Goal: Task Accomplishment & Management: Manage account settings

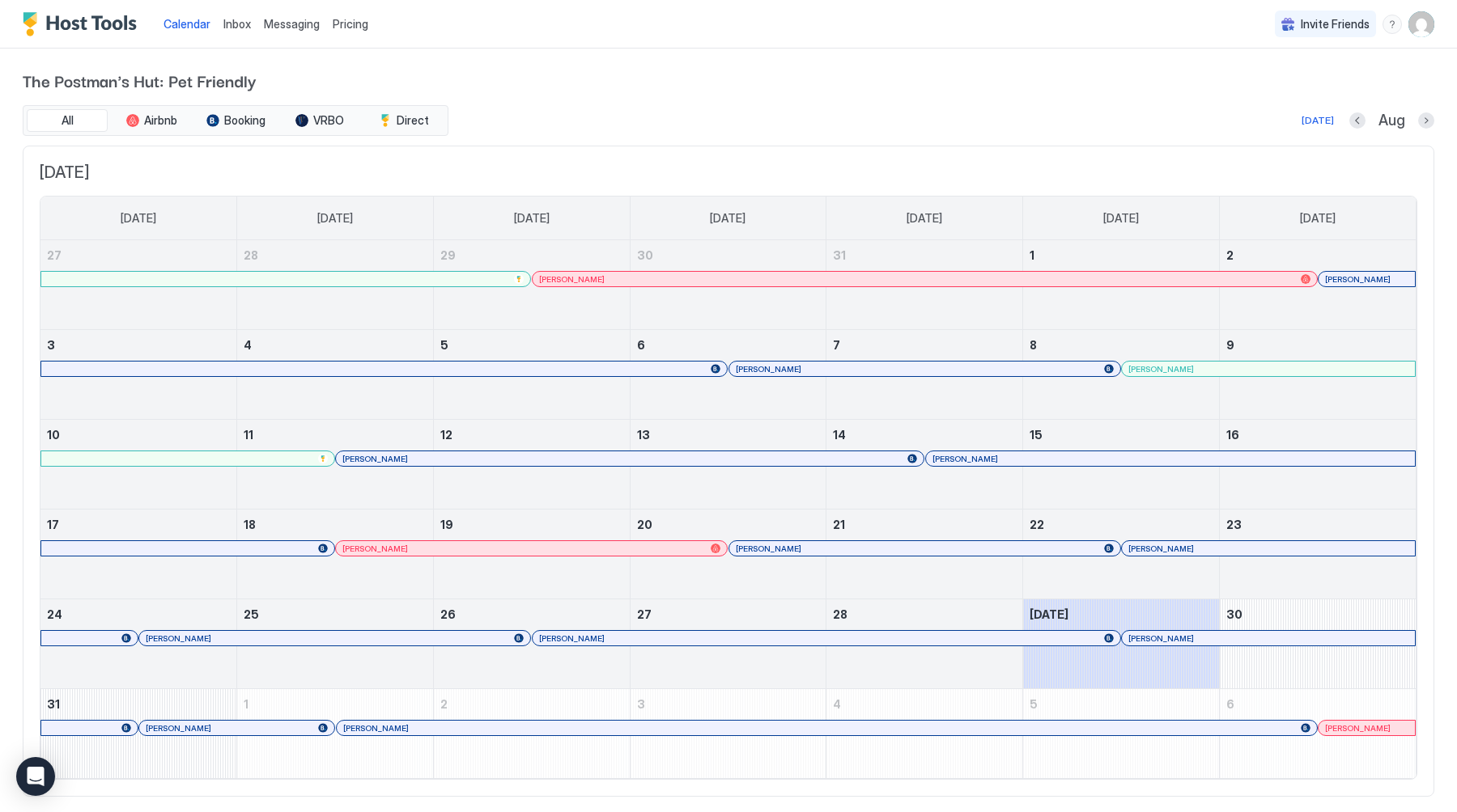
click at [238, 17] on span "Inbox" at bounding box center [238, 23] width 28 height 14
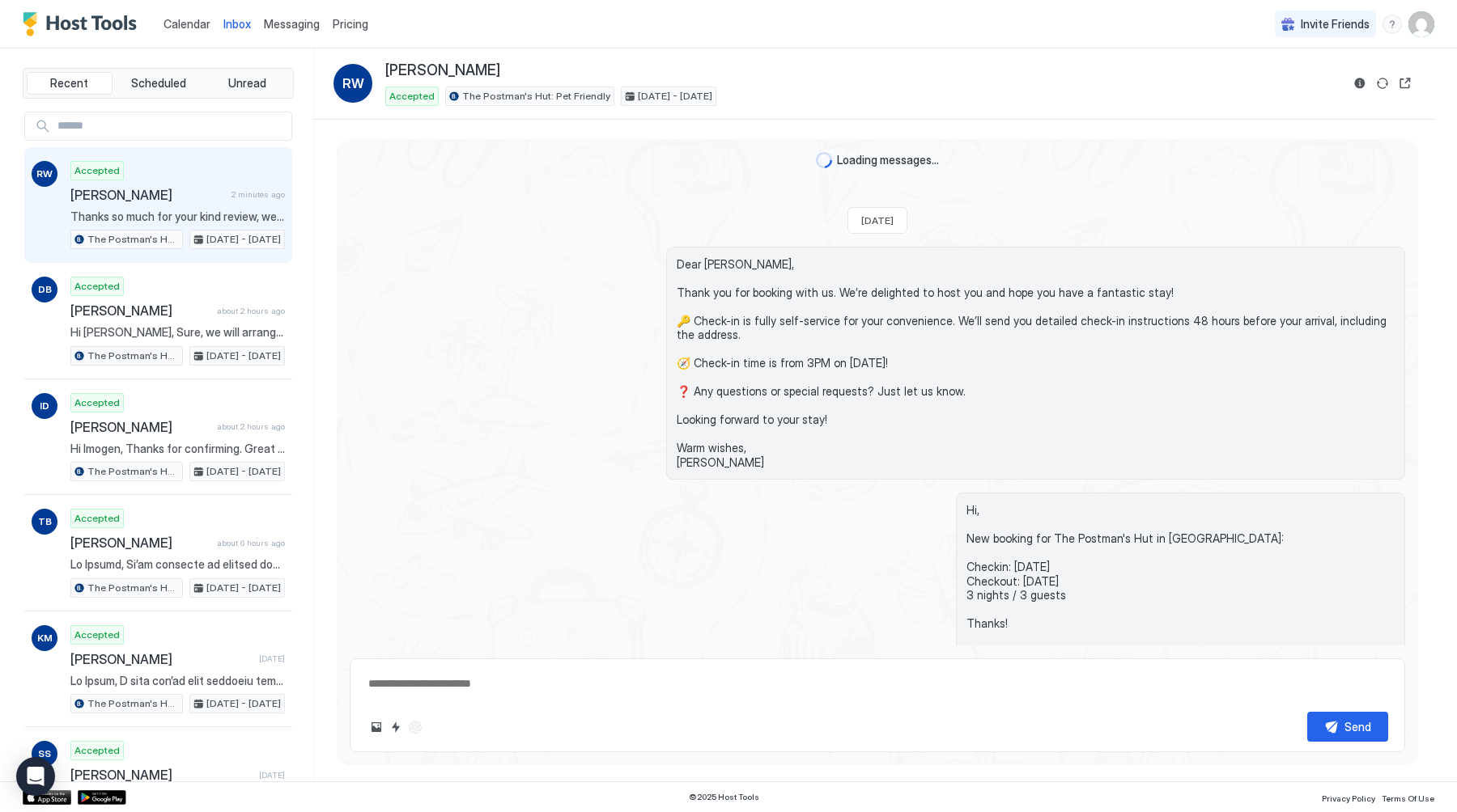
scroll to position [2156, 0]
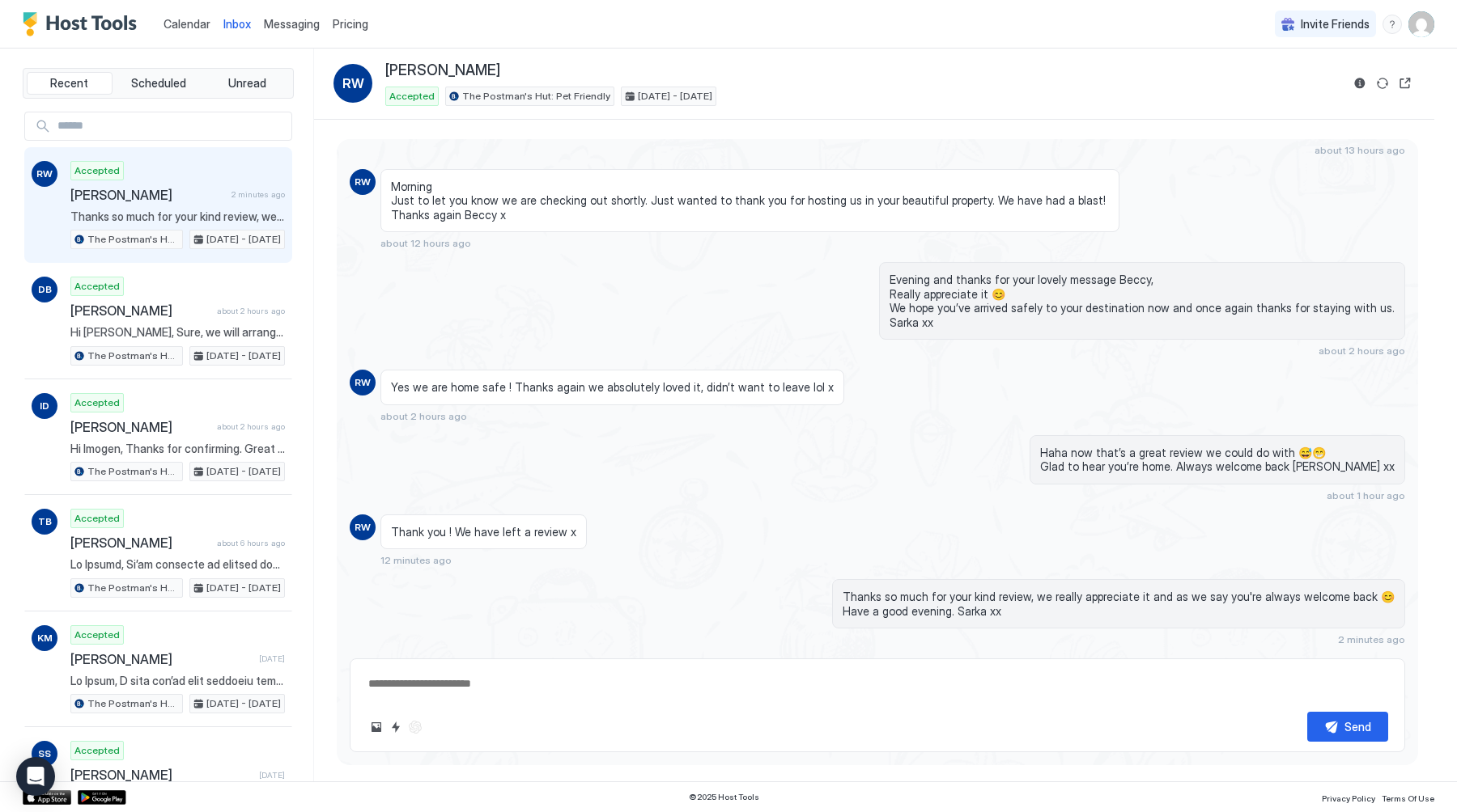
click at [308, 30] on span "Messaging" at bounding box center [292, 23] width 56 height 14
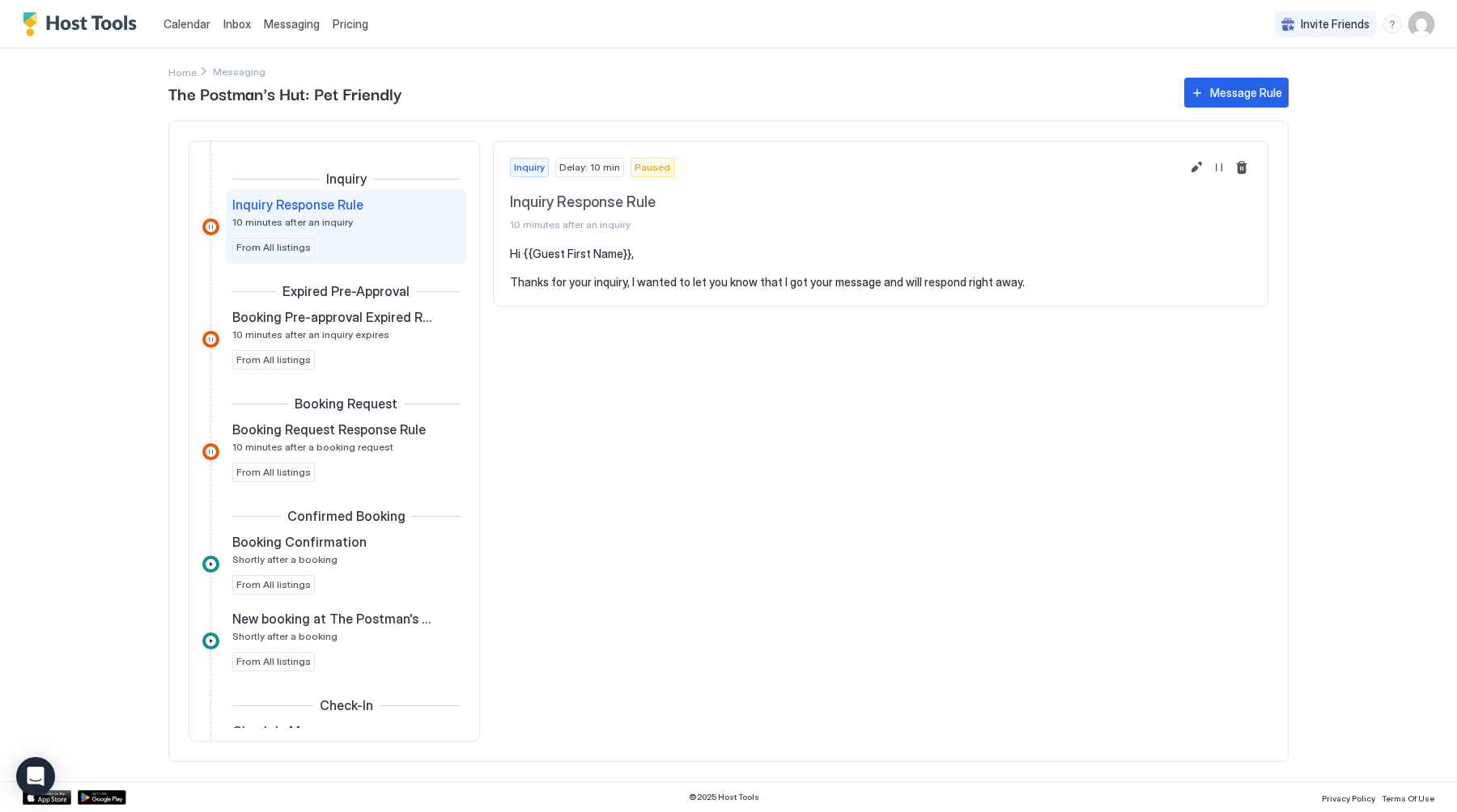
click at [238, 29] on span "Inbox" at bounding box center [238, 23] width 28 height 14
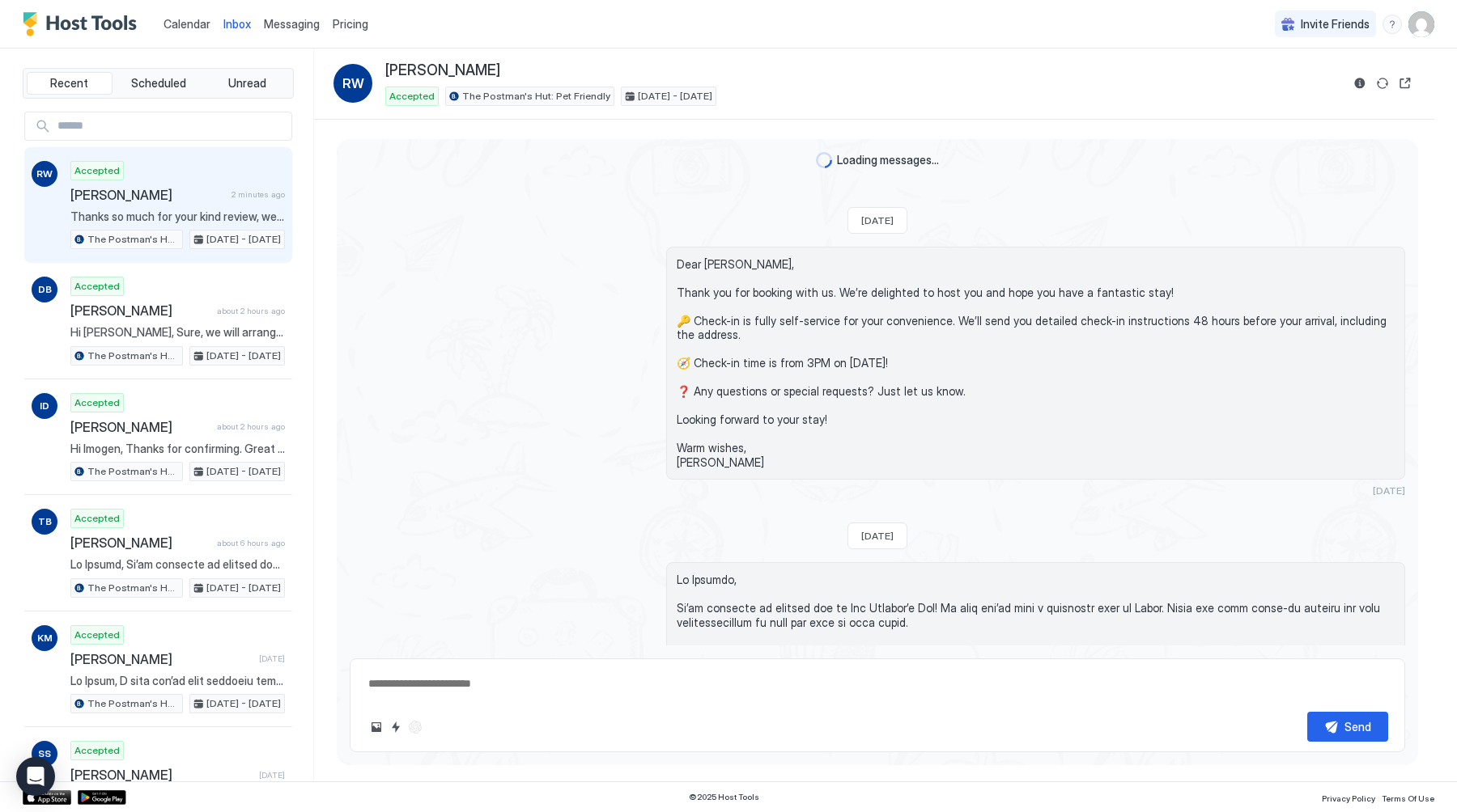
scroll to position [2156, 0]
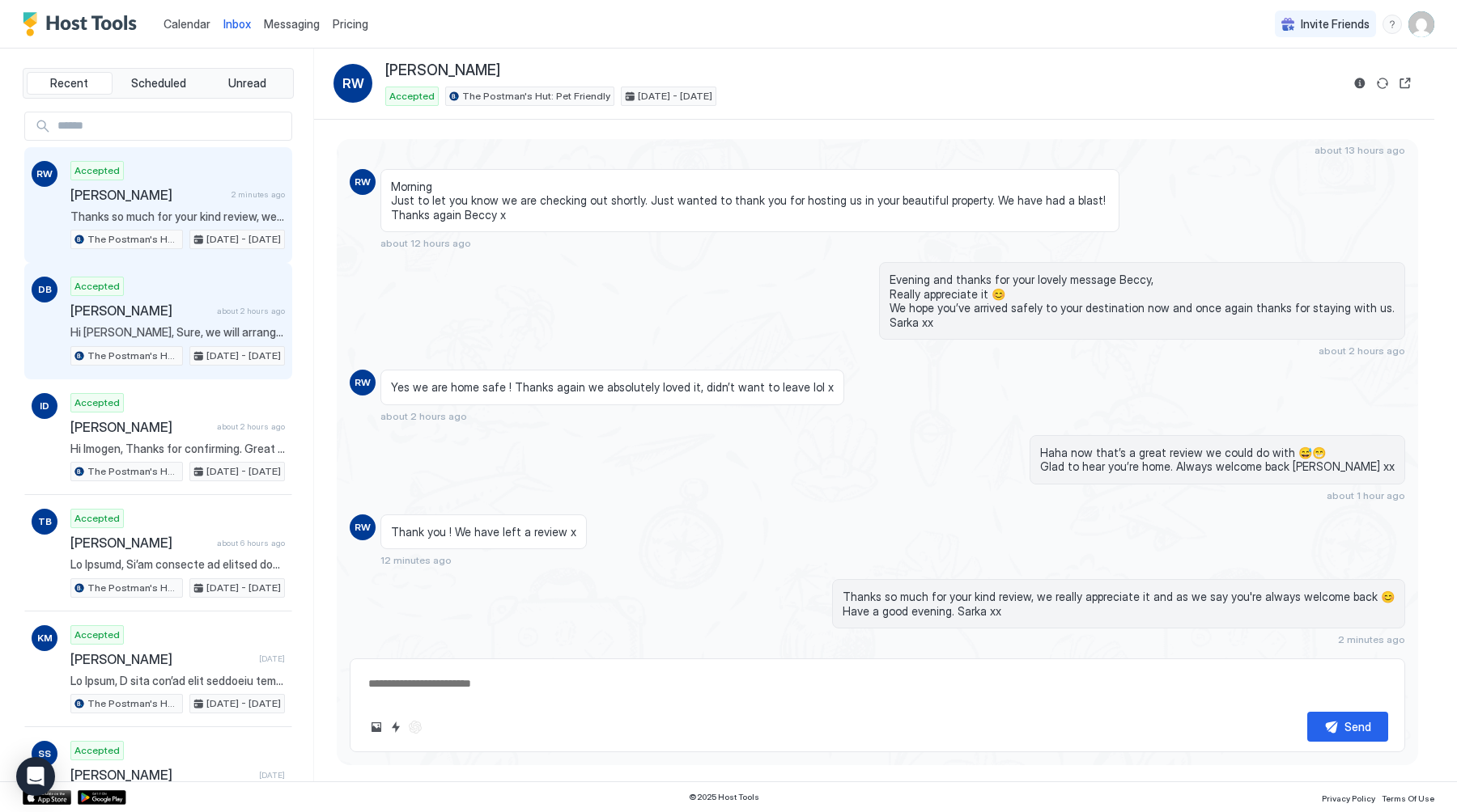
click at [178, 308] on span "[PERSON_NAME]" at bounding box center [141, 310] width 140 height 16
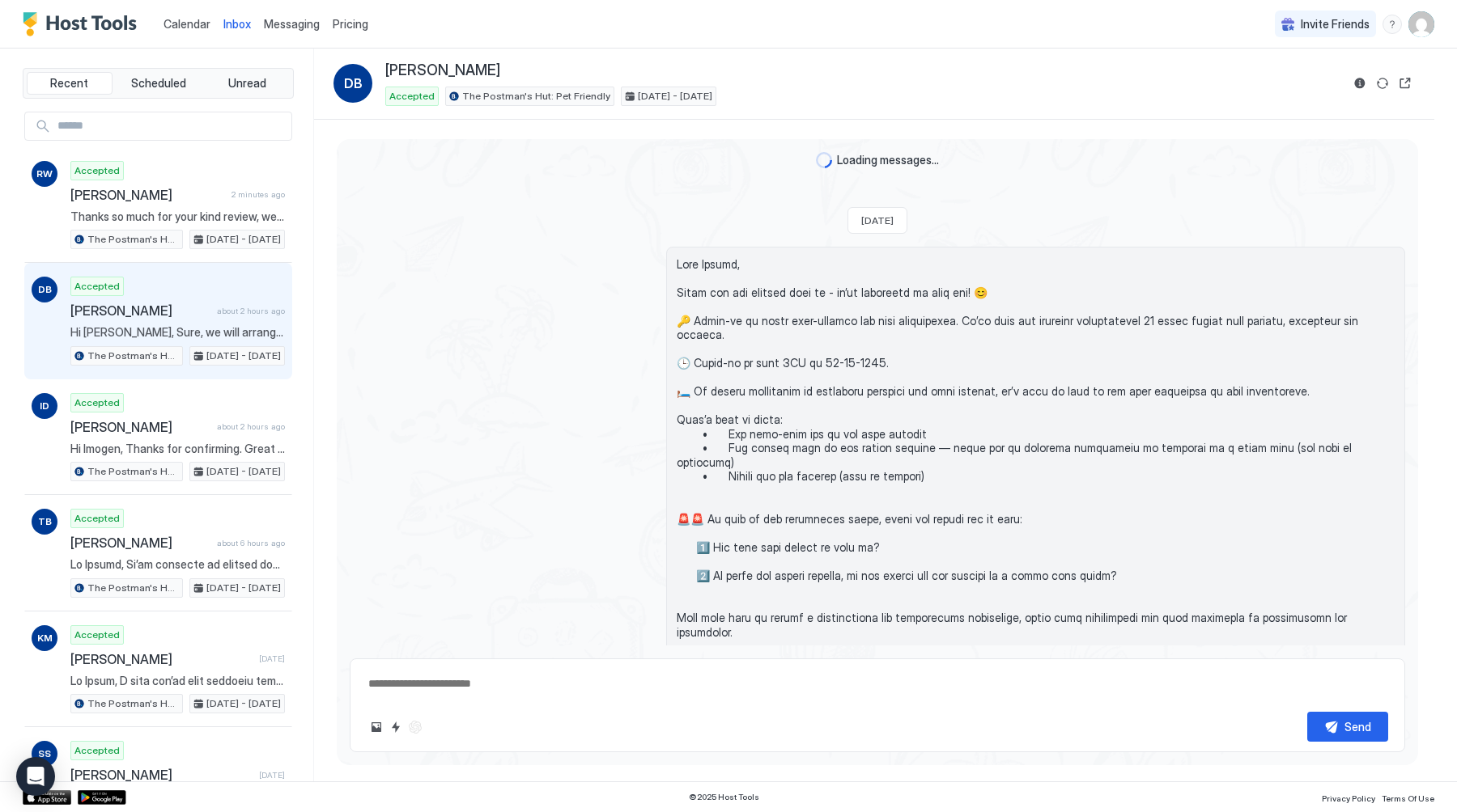
scroll to position [594, 0]
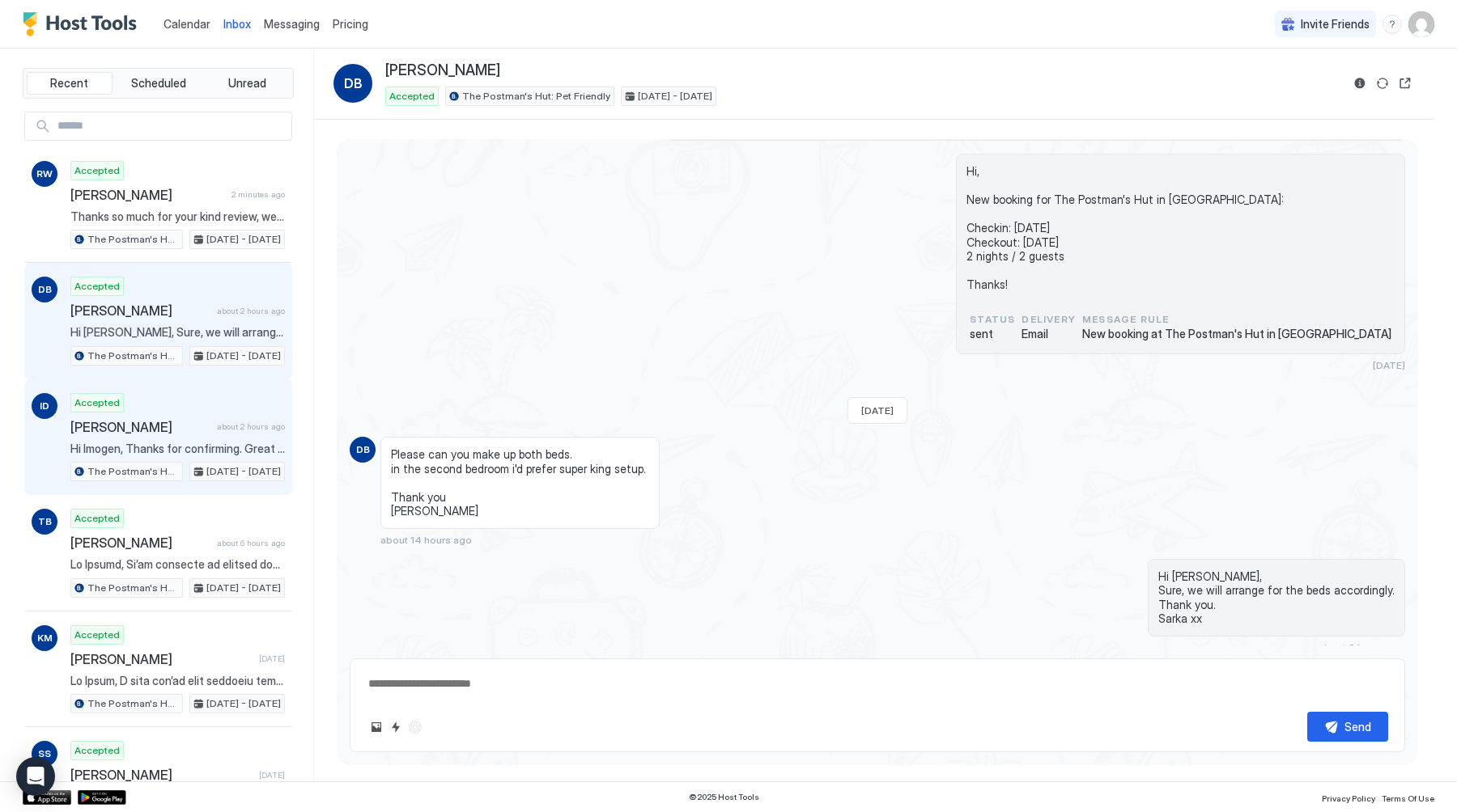
click at [190, 444] on span "Hi Imogen, Thanks for confirming. Great to hear and have a fantastic weekend in…" at bounding box center [178, 449] width 214 height 15
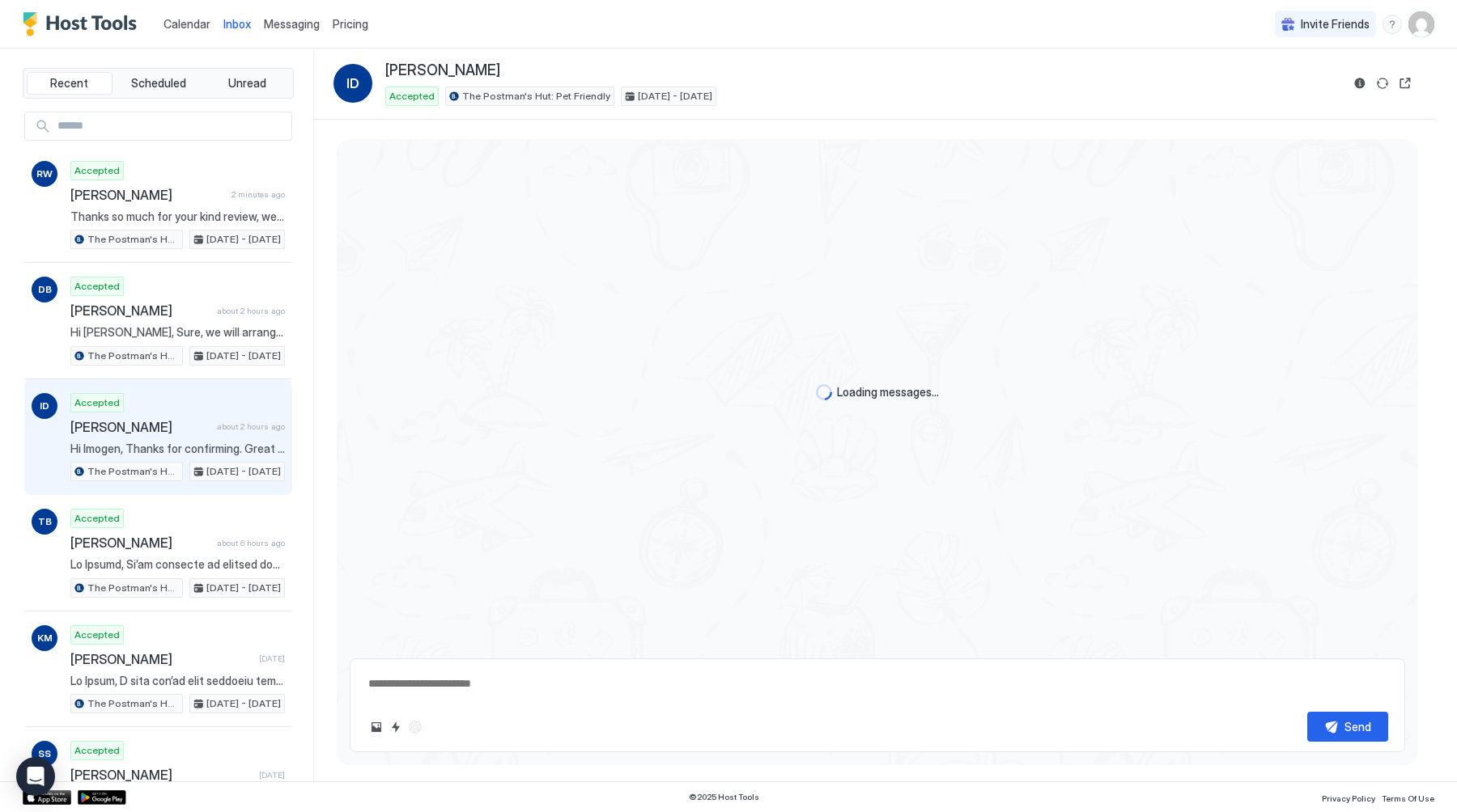
scroll to position [1526, 0]
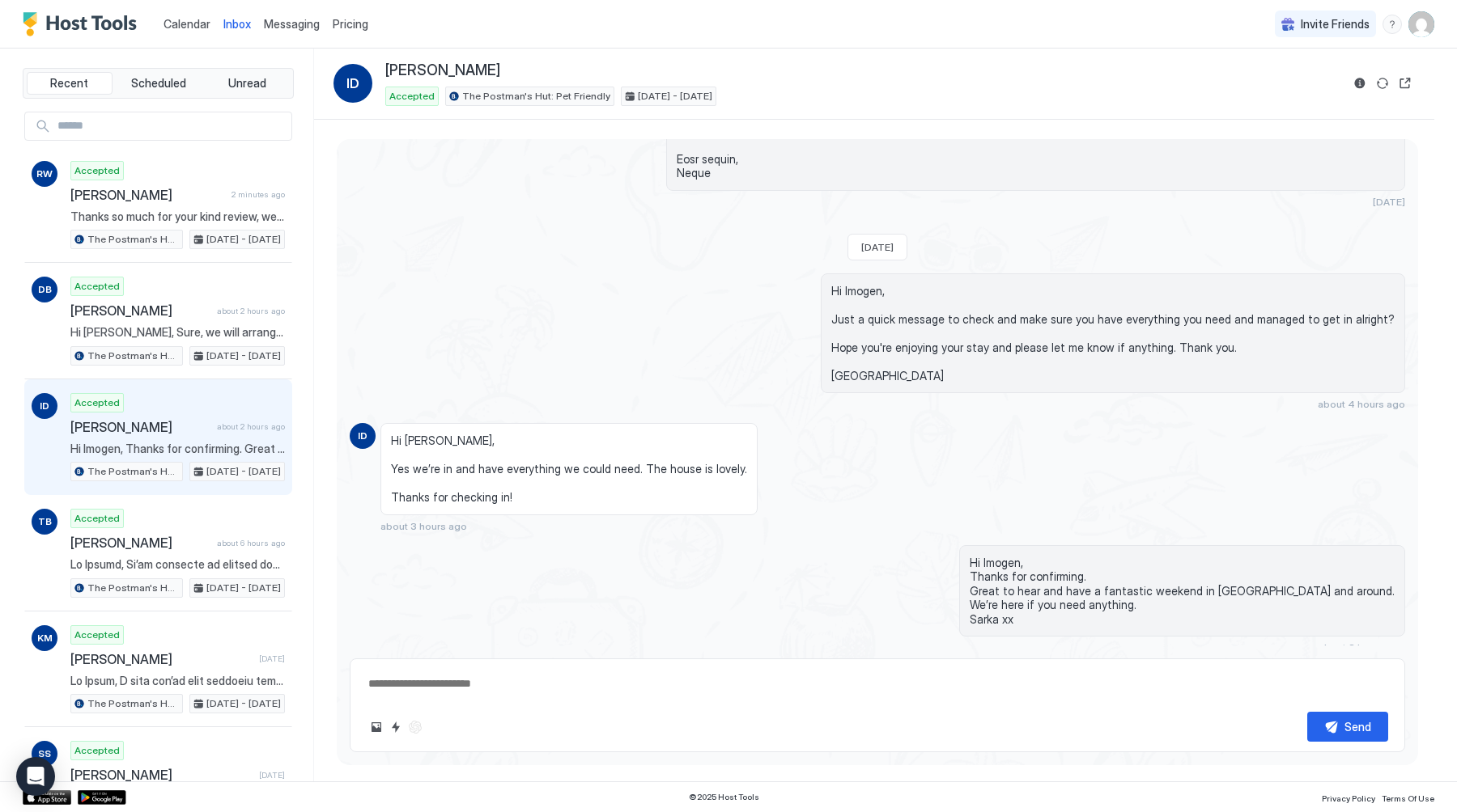
click at [1274, 667] on button "Scheduled Messages" at bounding box center [1330, 677] width 151 height 21
type textarea "*"
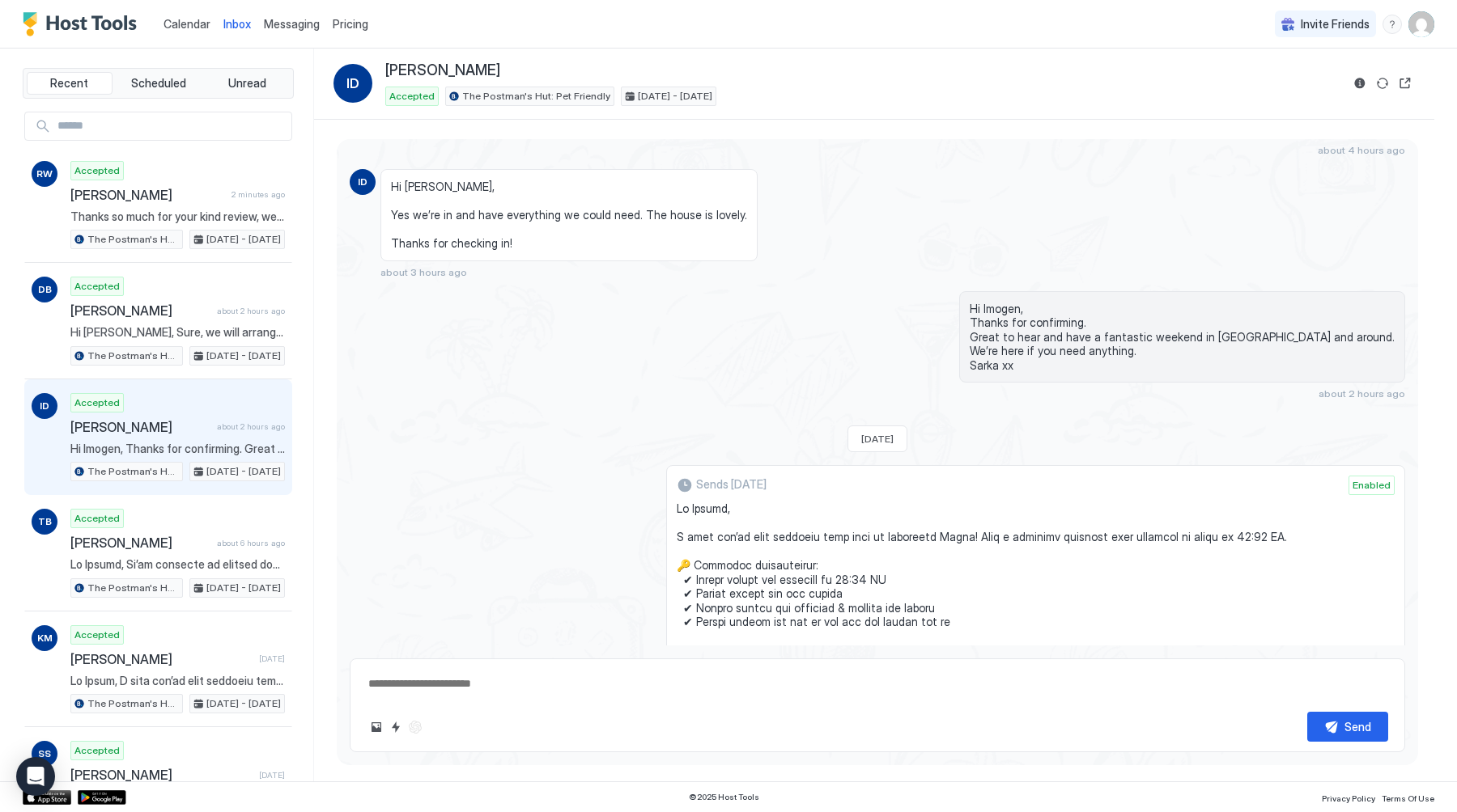
scroll to position [2031, 0]
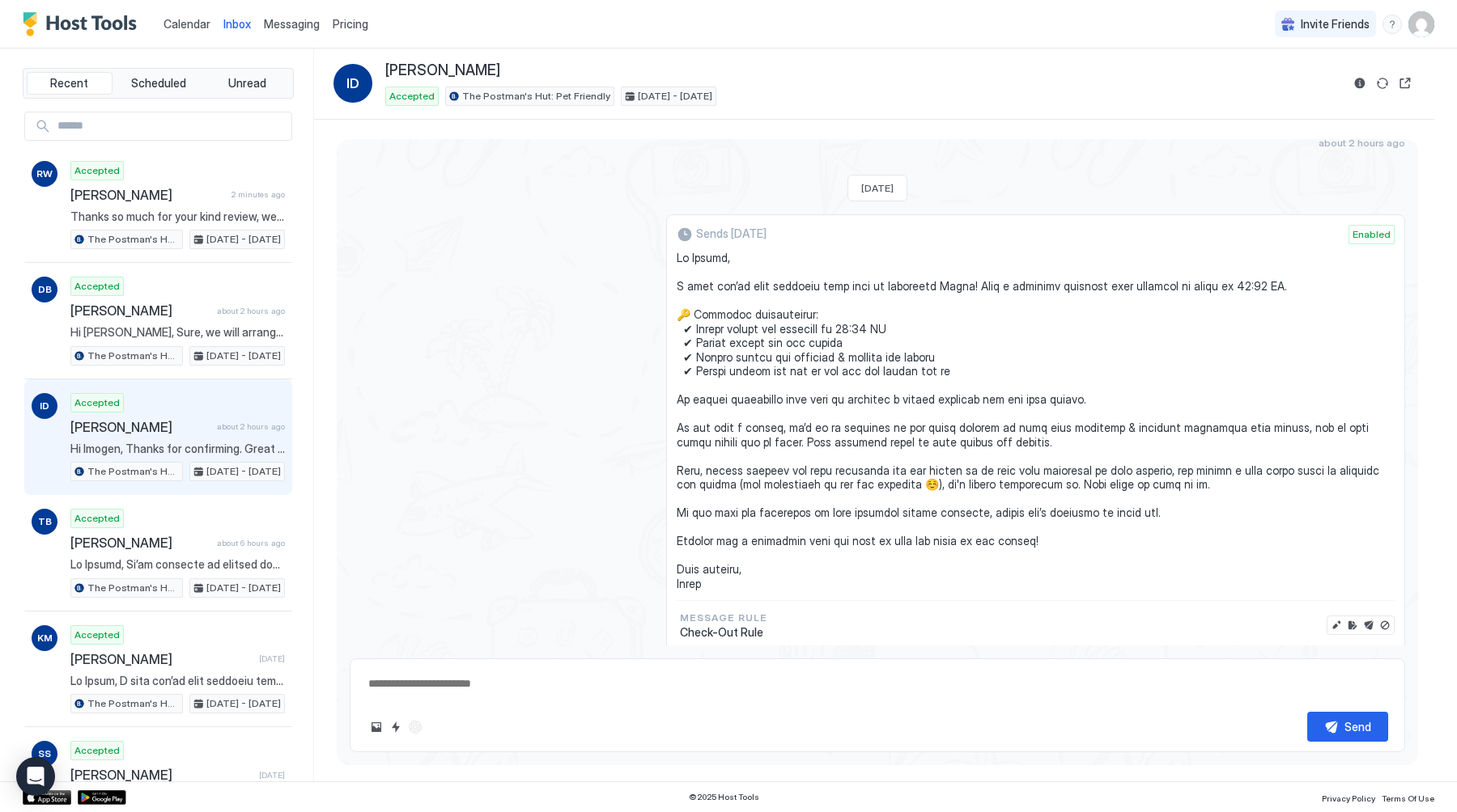
click at [299, 28] on span "Messaging" at bounding box center [292, 23] width 56 height 14
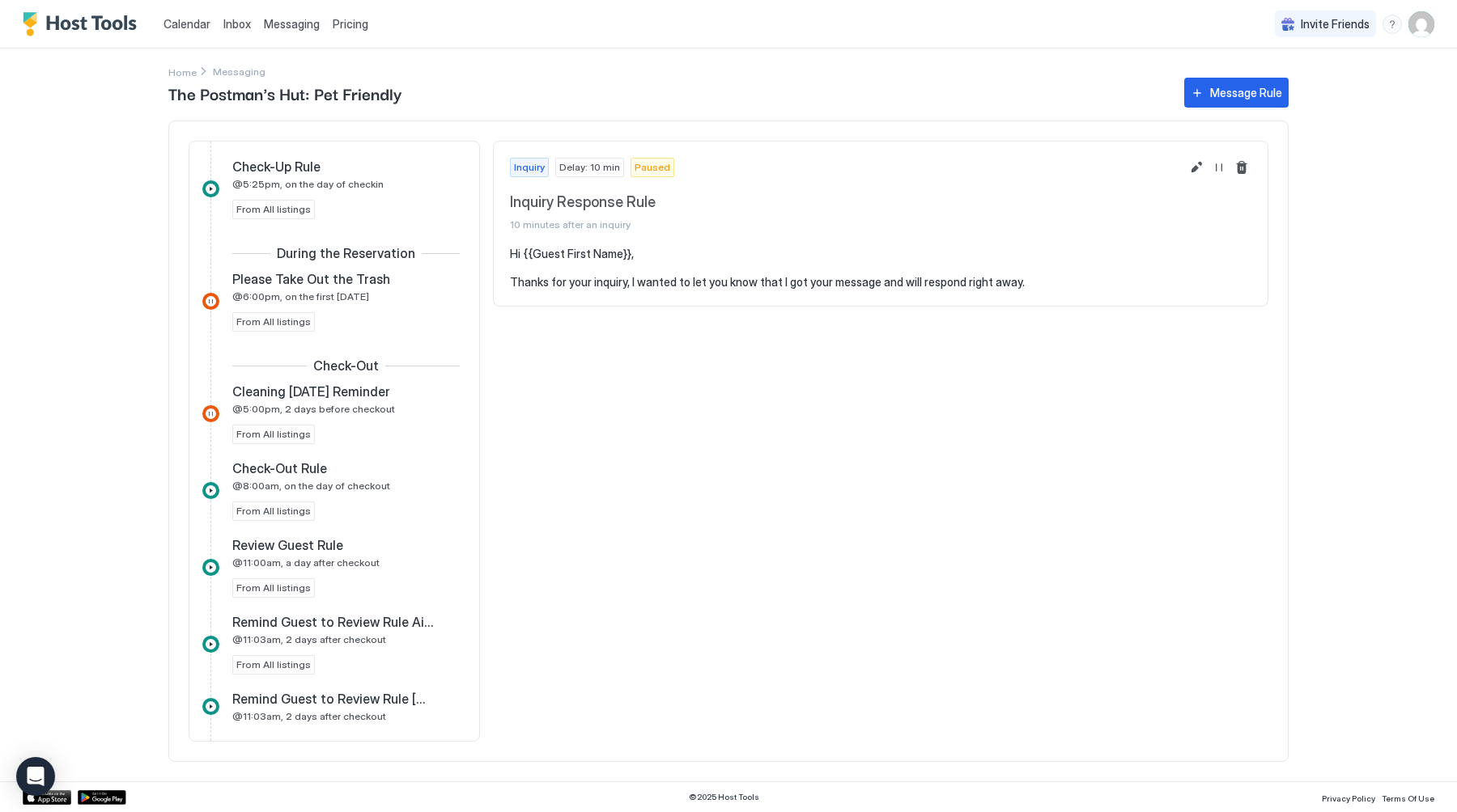
scroll to position [621, 0]
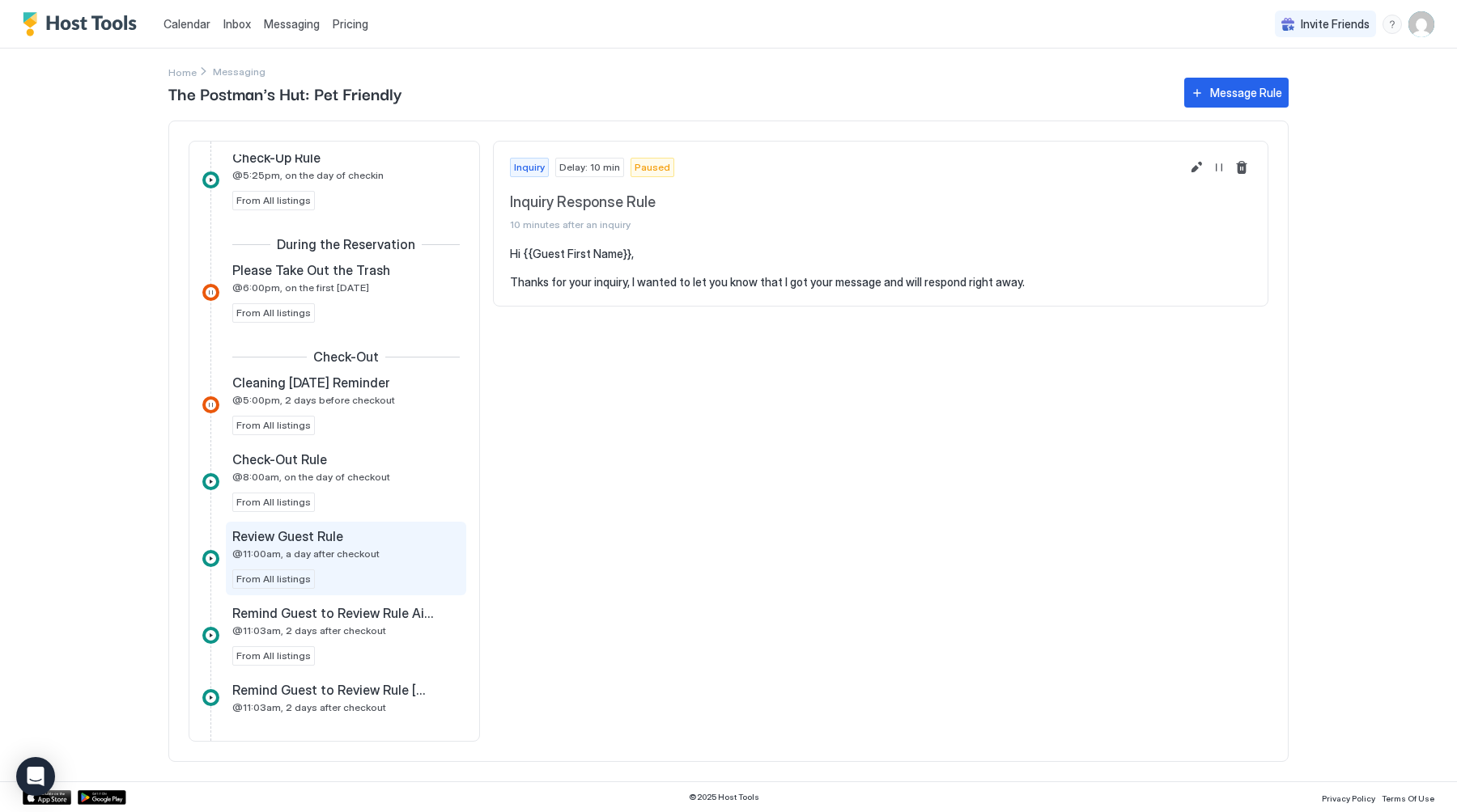
click at [320, 565] on div "Review Guest Rule @11:00am, a day after checkout From All listings" at bounding box center [346, 558] width 227 height 61
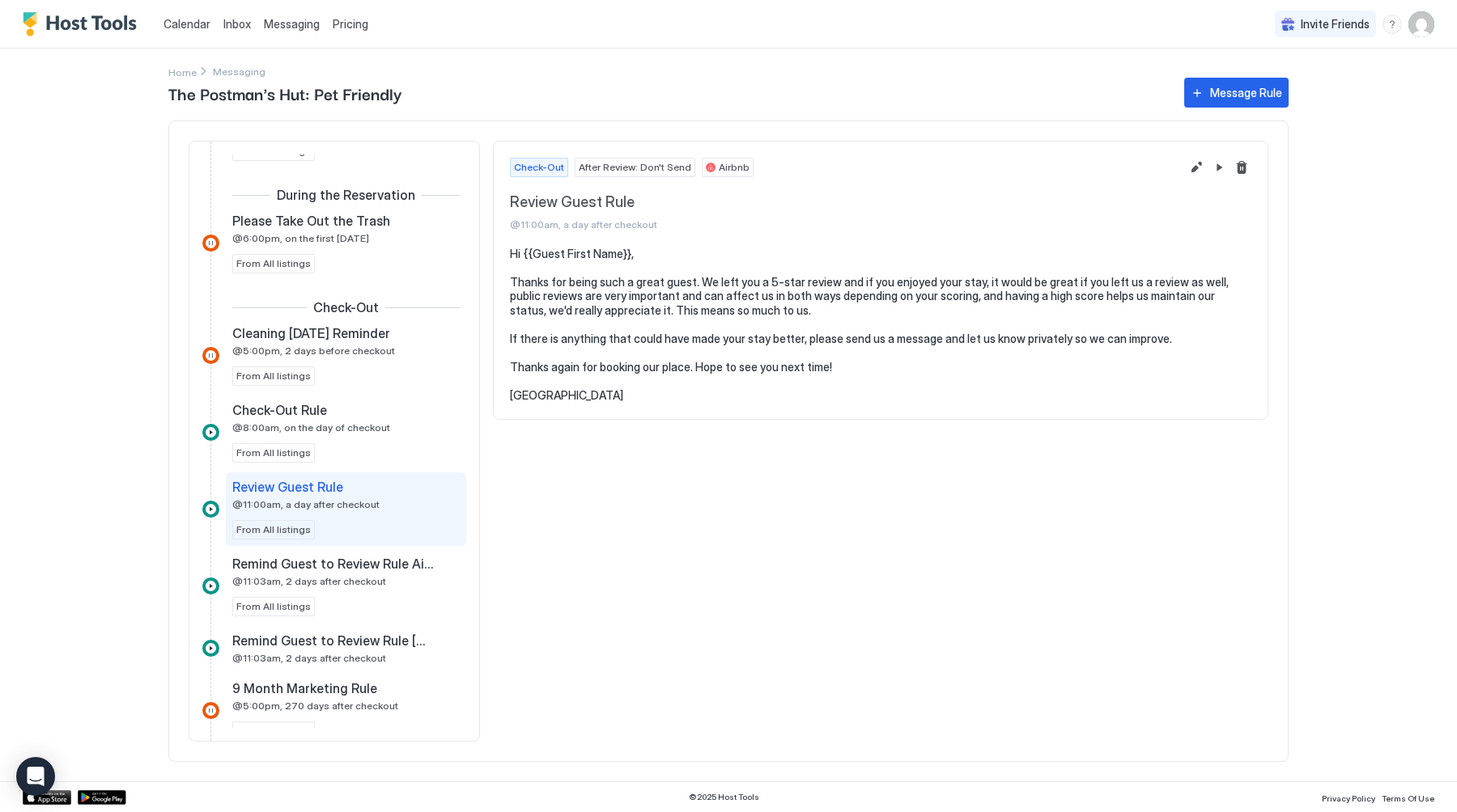
scroll to position [673, 0]
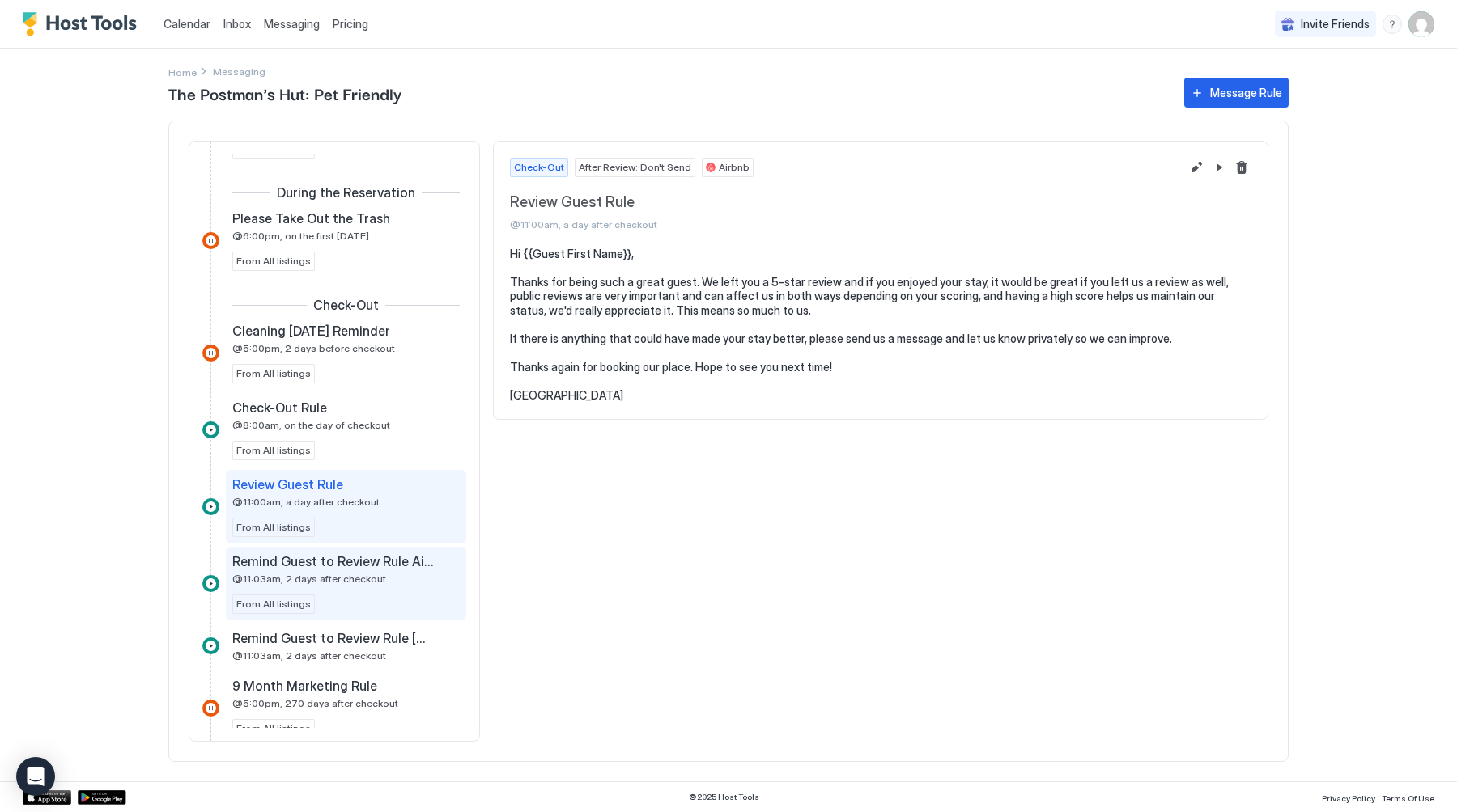
click at [327, 587] on div "Remind Guest to Review Rule Airbnb @11:03am, 2 days after checkout From All lis…" at bounding box center [346, 583] width 227 height 61
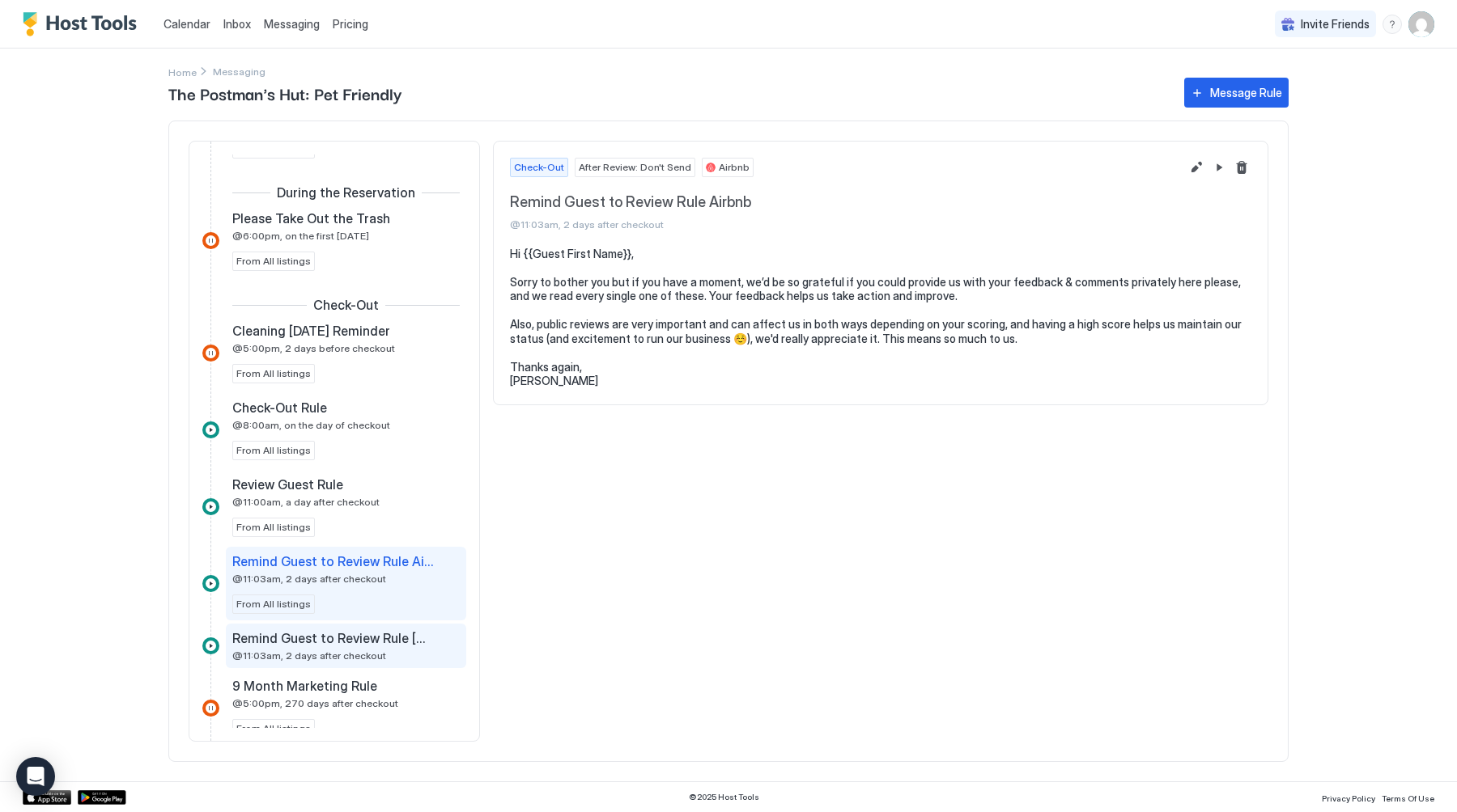
click at [321, 643] on span "Remind Guest to Review Rule [DOMAIN_NAME]" at bounding box center [333, 638] width 201 height 16
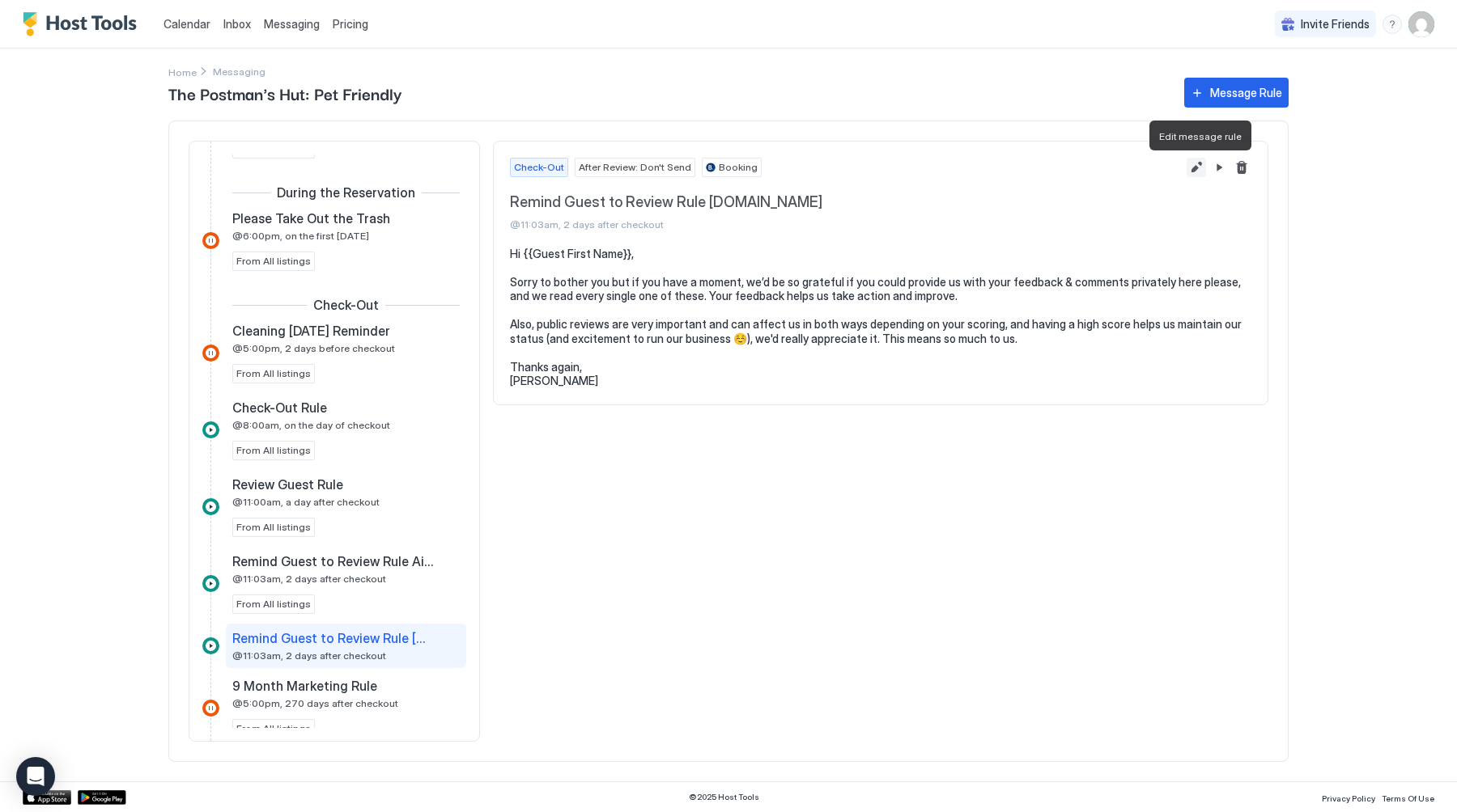
click at [1197, 169] on button "Edit message rule" at bounding box center [1196, 167] width 20 height 20
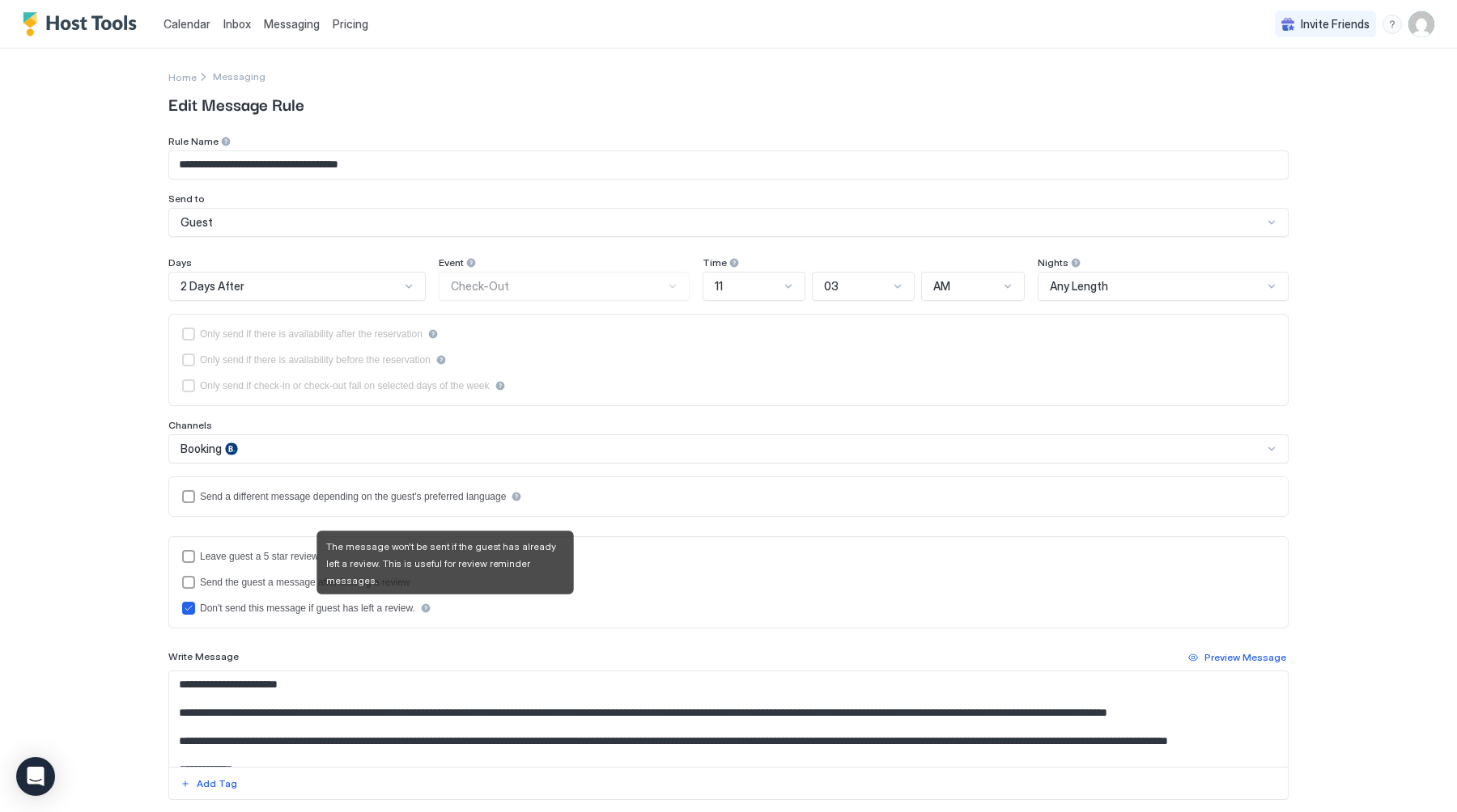
click at [431, 608] on div "disableMessageAfterReview" at bounding box center [426, 608] width 11 height 11
